Goal: Book appointment/travel/reservation

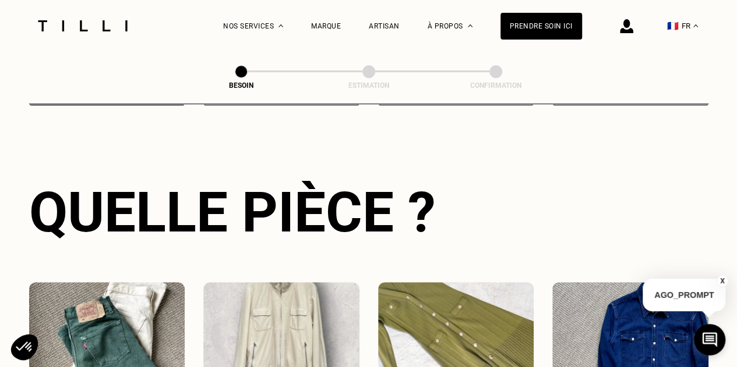
scroll to position [502, 0]
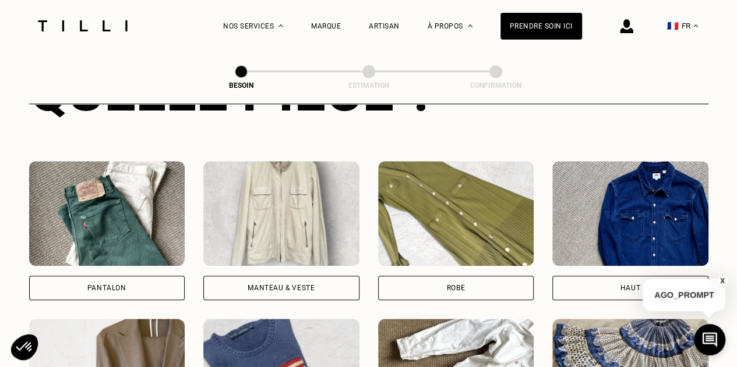
click at [157, 276] on div "Pantalon" at bounding box center [107, 288] width 156 height 24
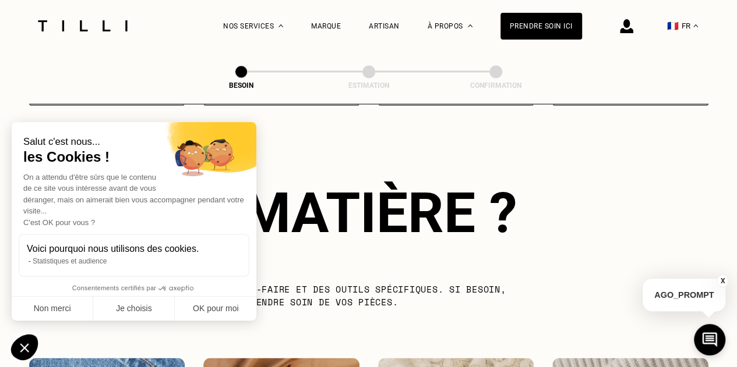
scroll to position [1013, 0]
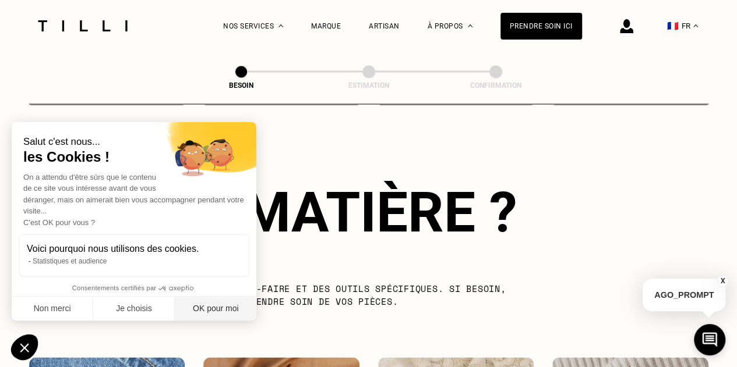
click at [211, 302] on button "OK pour moi" at bounding box center [216, 309] width 82 height 24
checkbox input "true"
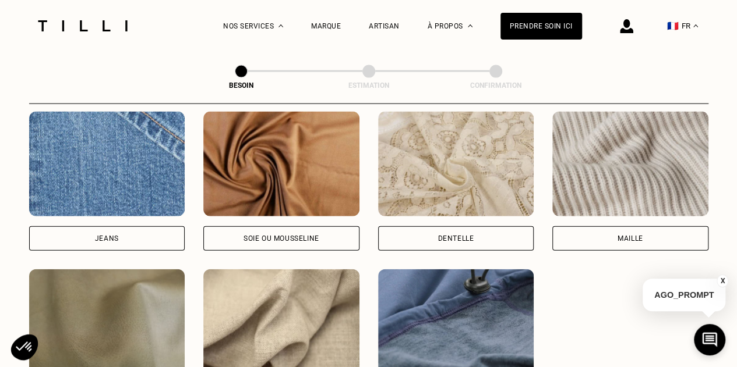
scroll to position [1257, 0]
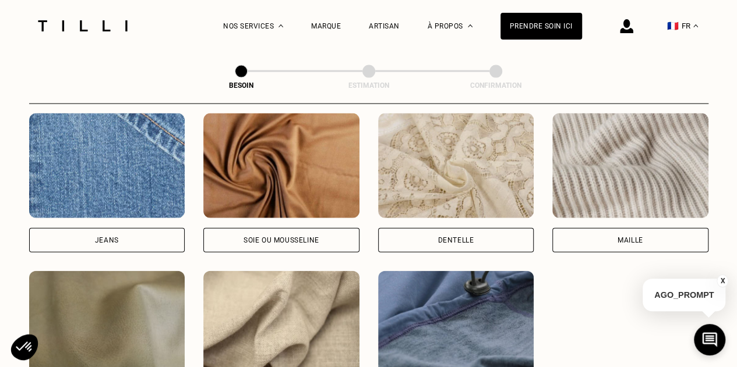
click at [319, 228] on div "Soie ou mousseline" at bounding box center [281, 240] width 156 height 24
select select "FR"
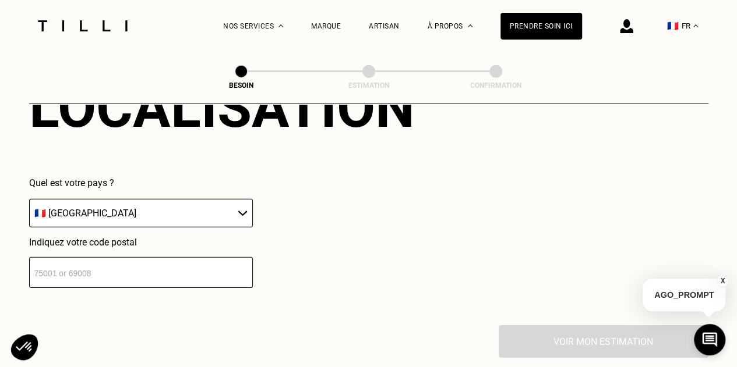
scroll to position [1668, 0]
click at [180, 260] on input "number" at bounding box center [141, 272] width 224 height 31
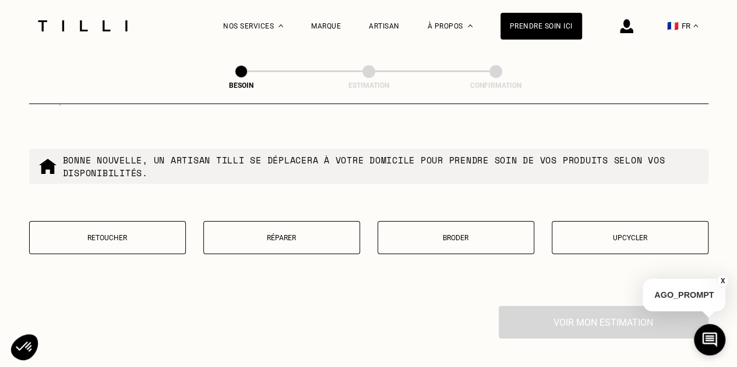
scroll to position [1984, 0]
type input "69800"
click at [130, 234] on p "Retoucher" at bounding box center [108, 238] width 144 height 8
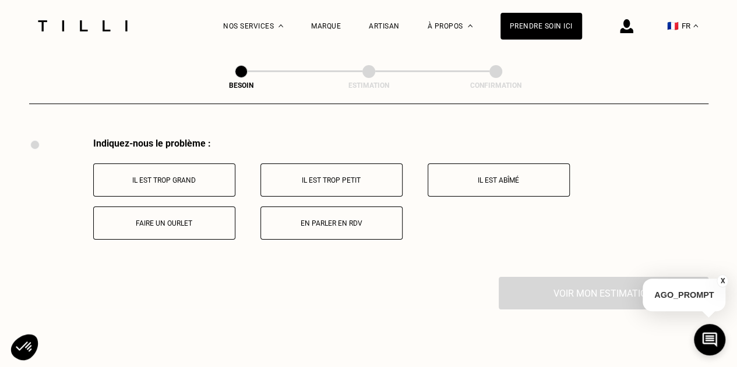
scroll to position [2152, 0]
click at [207, 176] on p "Il est trop grand" at bounding box center [164, 180] width 129 height 8
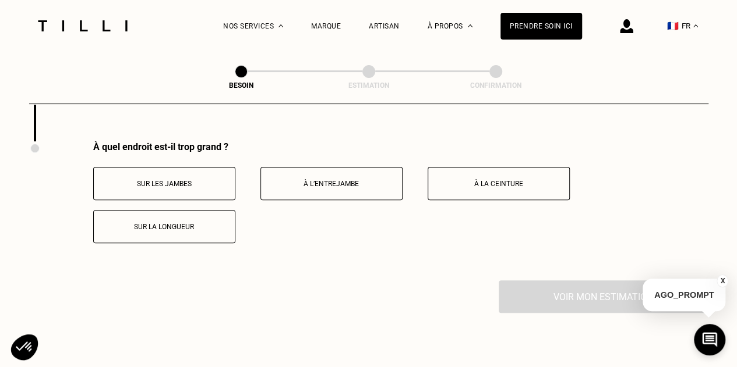
scroll to position [2292, 0]
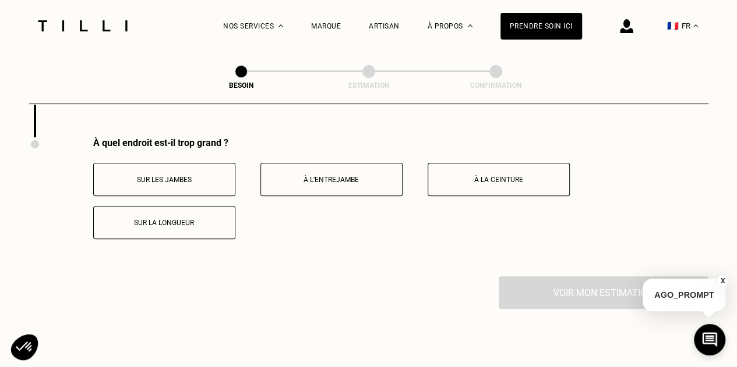
click at [215, 176] on p "Sur les jambes" at bounding box center [164, 180] width 129 height 8
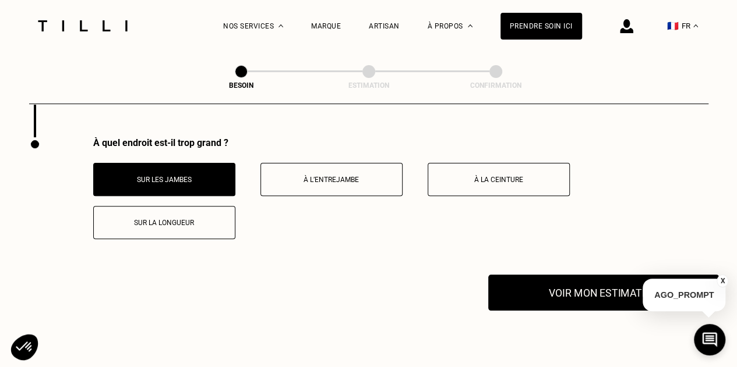
click at [598, 278] on button "Voir mon estimation" at bounding box center [603, 293] width 231 height 36
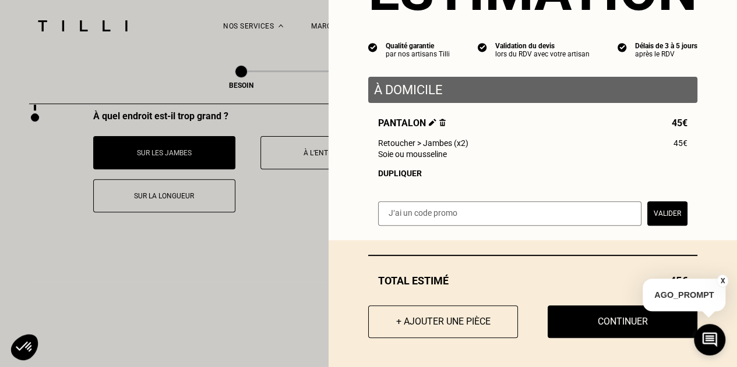
scroll to position [2319, 0]
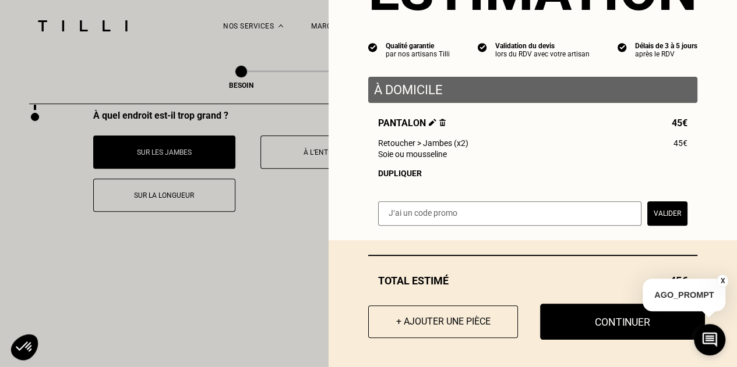
click at [596, 307] on button "Continuer" at bounding box center [622, 322] width 165 height 36
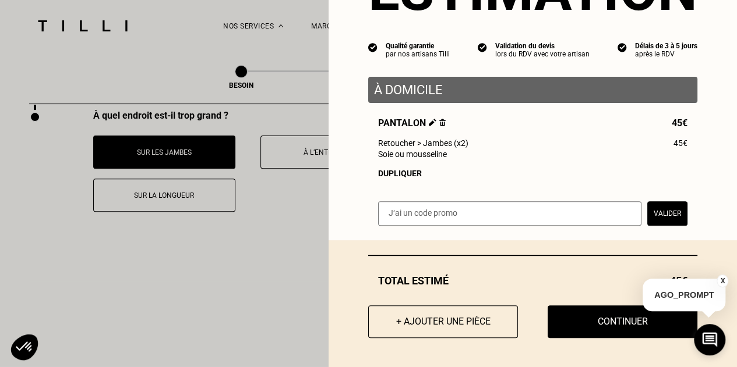
scroll to position [50, 0]
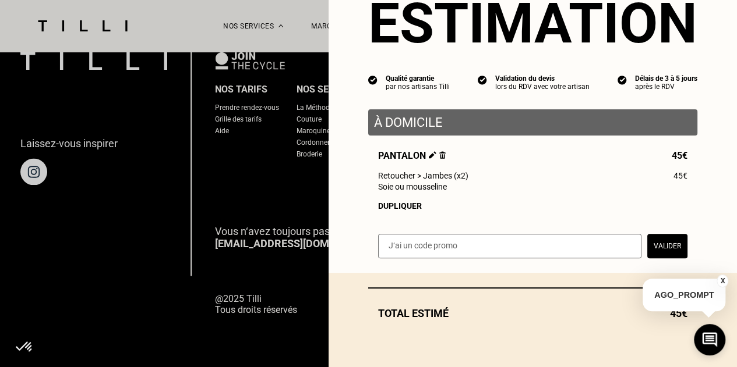
click at [596, 307] on div "Total [PERSON_NAME] 45€" at bounding box center [532, 313] width 329 height 12
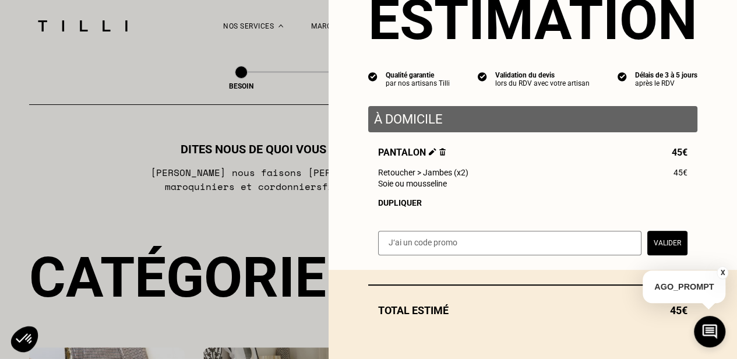
select select "FR"
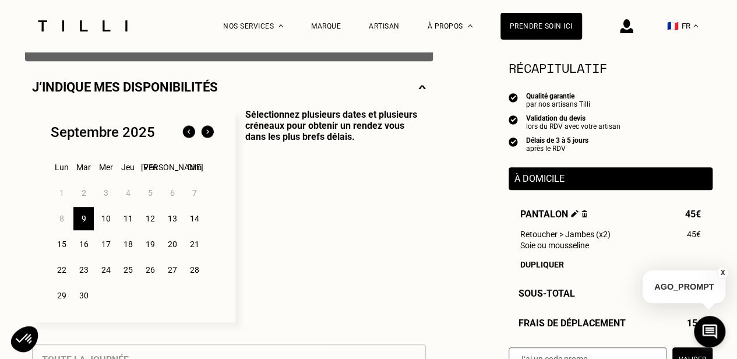
scroll to position [250, 0]
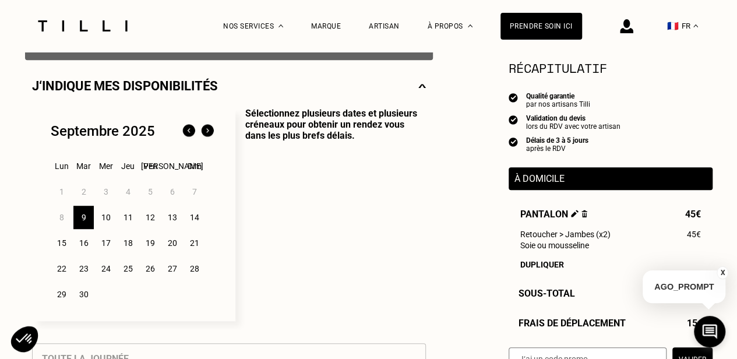
click at [85, 220] on div "9" at bounding box center [83, 217] width 20 height 23
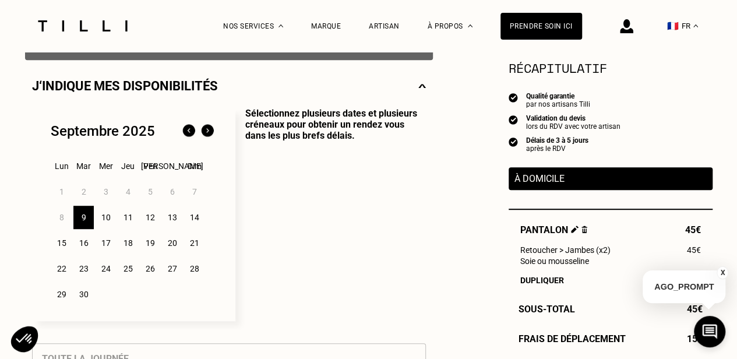
click at [105, 220] on div "10" at bounding box center [106, 217] width 20 height 23
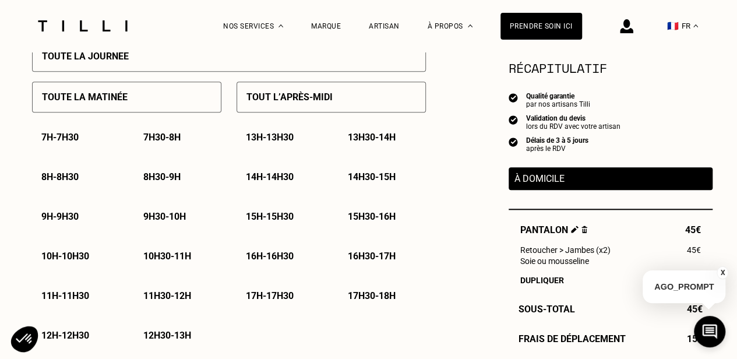
scroll to position [554, 0]
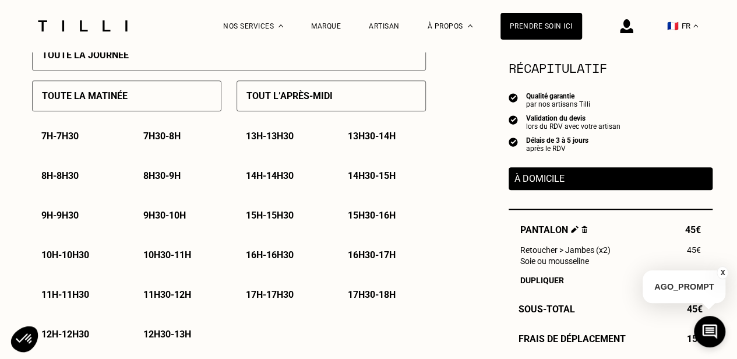
click at [287, 180] on p "14h - 14h30" at bounding box center [270, 175] width 48 height 11
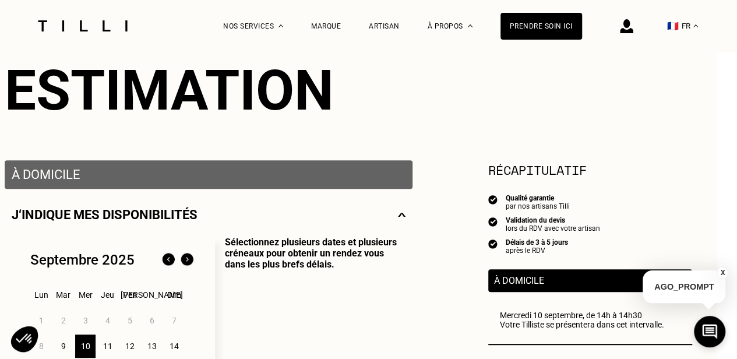
scroll to position [0, 20]
